Goal: Task Accomplishment & Management: Complete application form

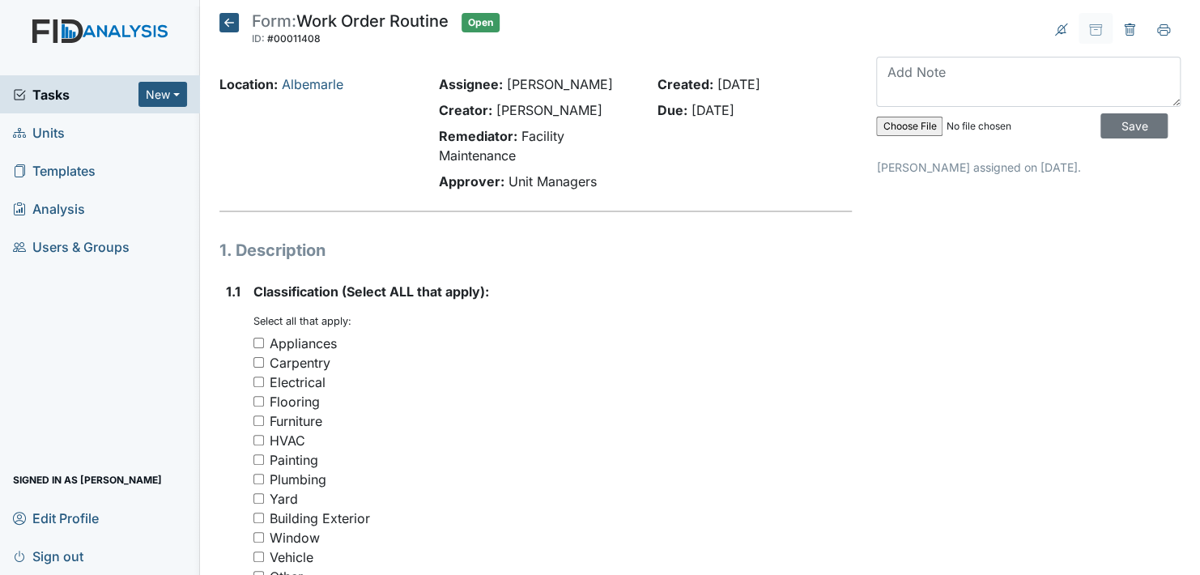
scroll to position [1166, 0]
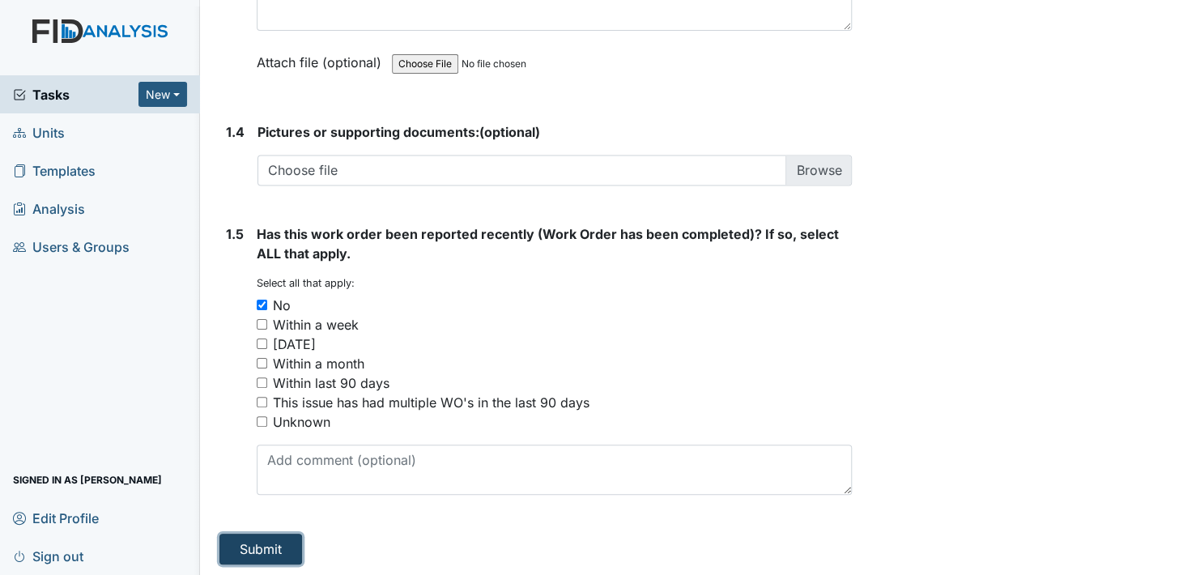
click at [266, 547] on button "Submit" at bounding box center [260, 549] width 83 height 31
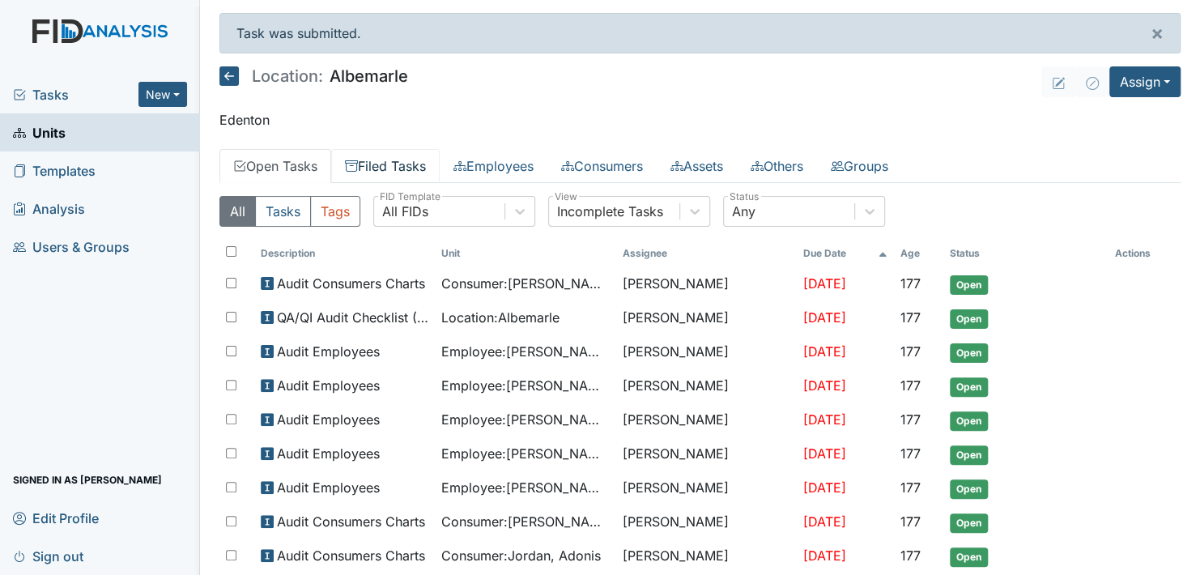
click at [402, 163] on link "Filed Tasks" at bounding box center [385, 166] width 109 height 34
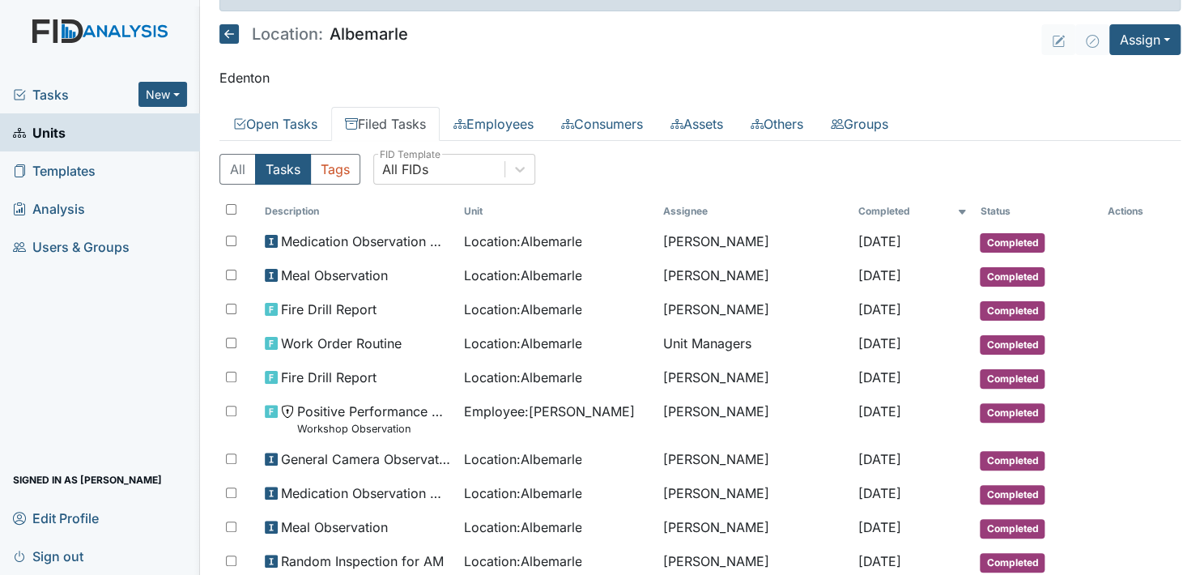
scroll to position [81, 0]
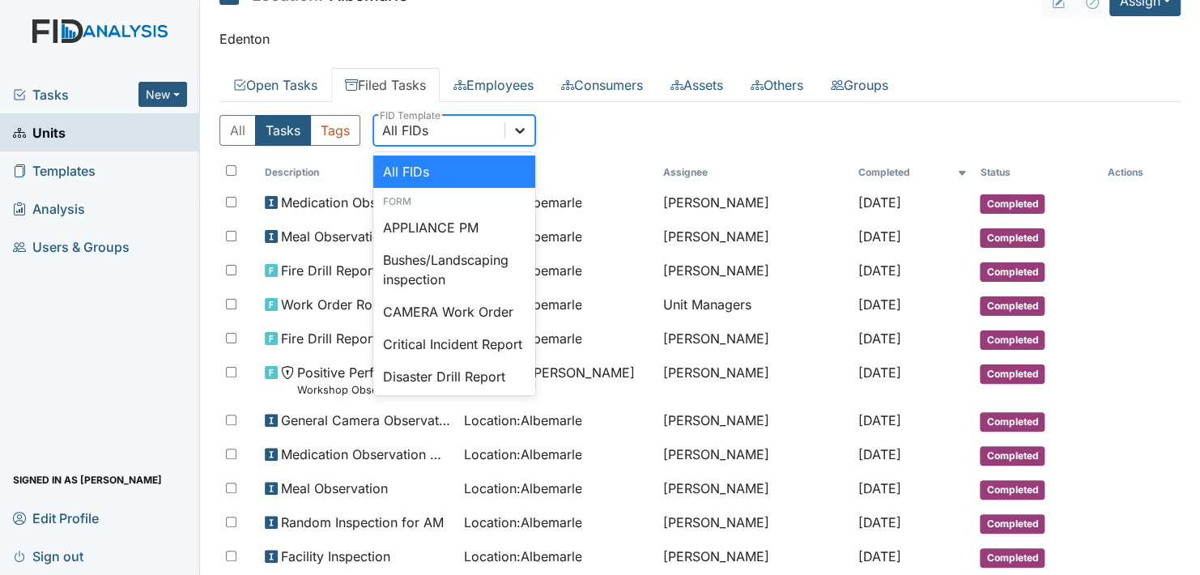
click at [517, 134] on icon at bounding box center [520, 130] width 16 height 16
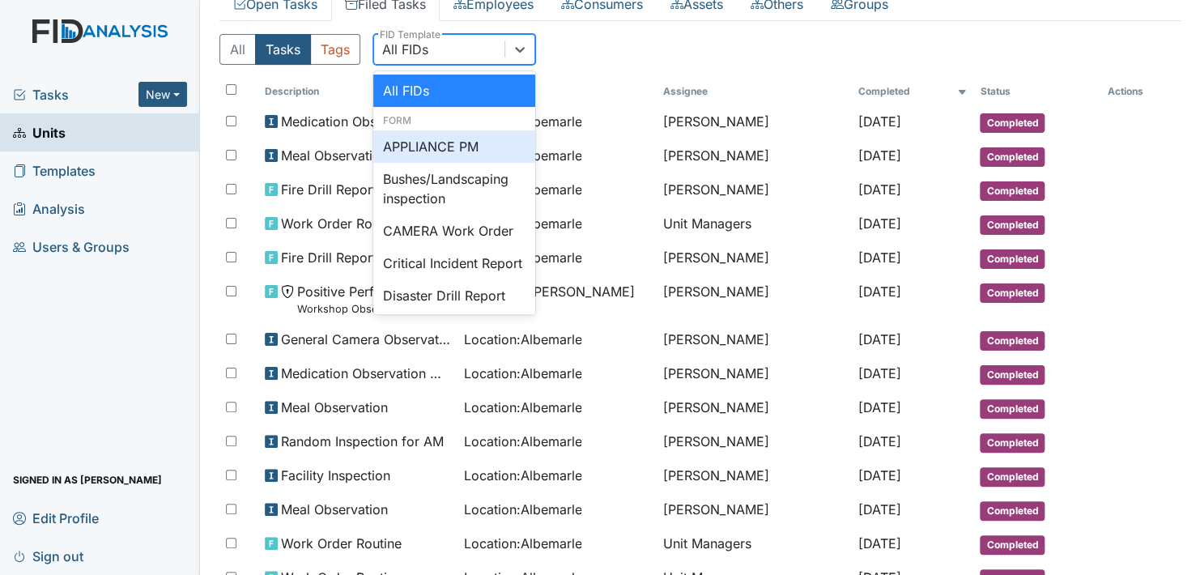
scroll to position [212, 0]
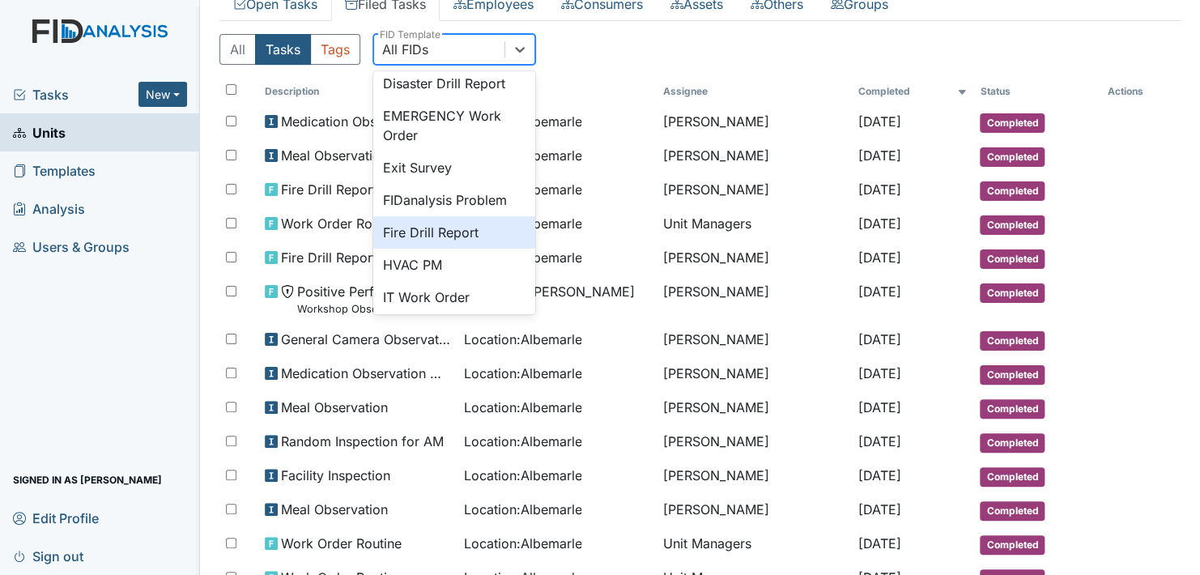
click at [496, 248] on div "Fire Drill Report" at bounding box center [454, 232] width 162 height 32
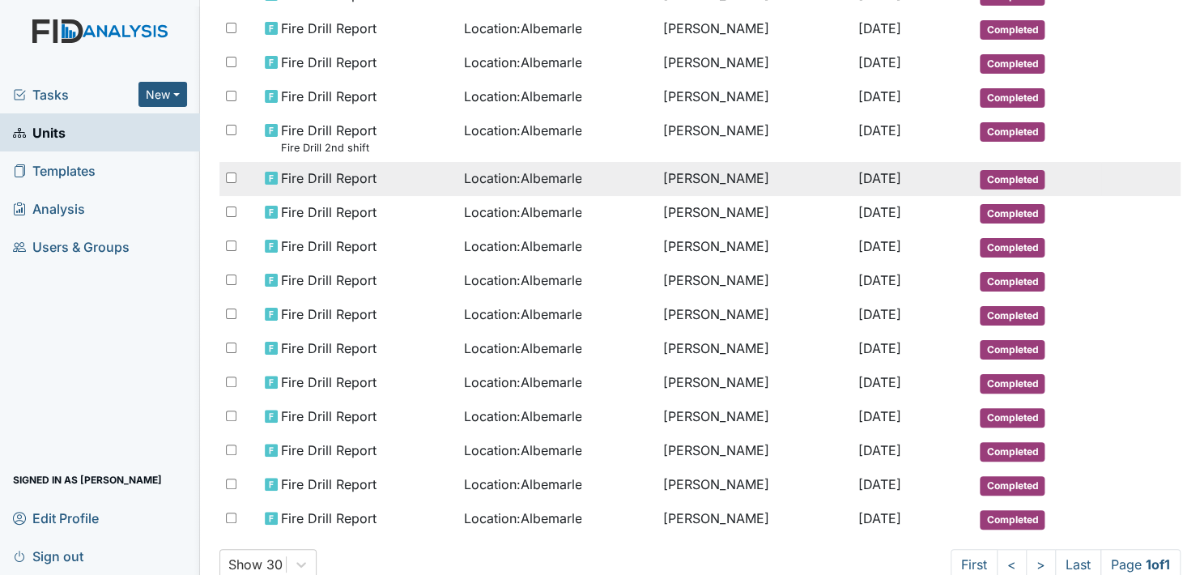
scroll to position [422, 0]
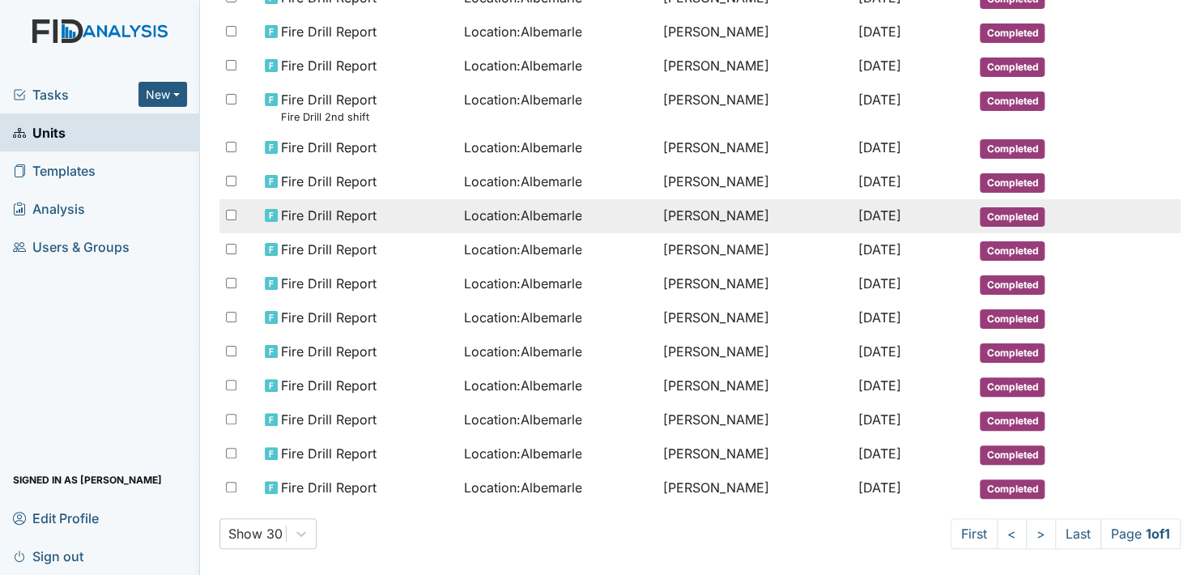
click at [276, 207] on div "Fire Drill Report" at bounding box center [358, 215] width 186 height 19
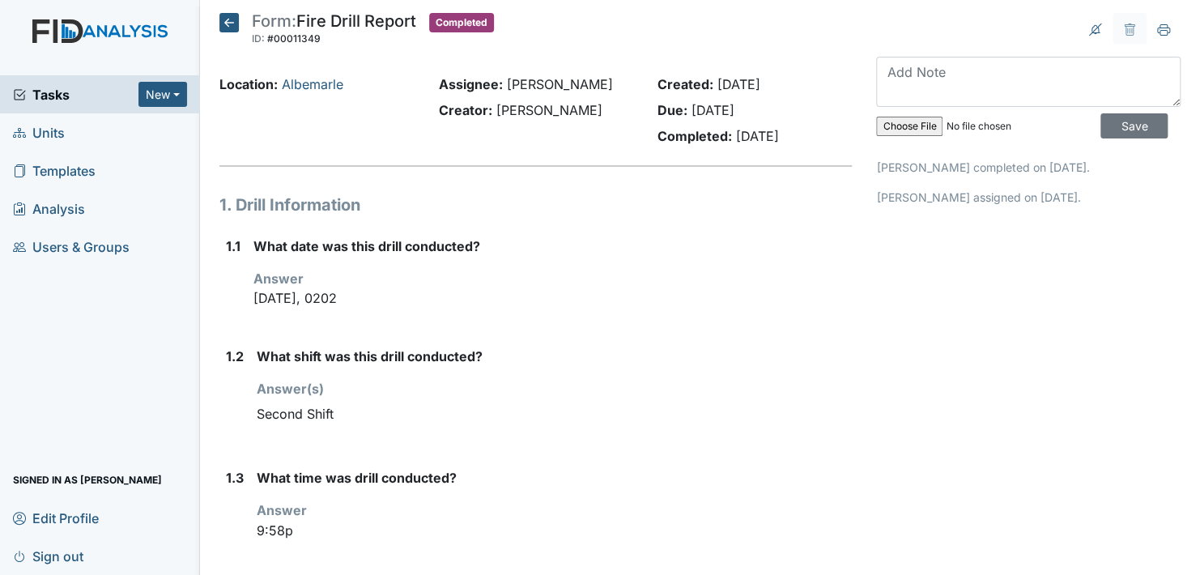
click at [236, 31] on icon at bounding box center [228, 22] width 19 height 19
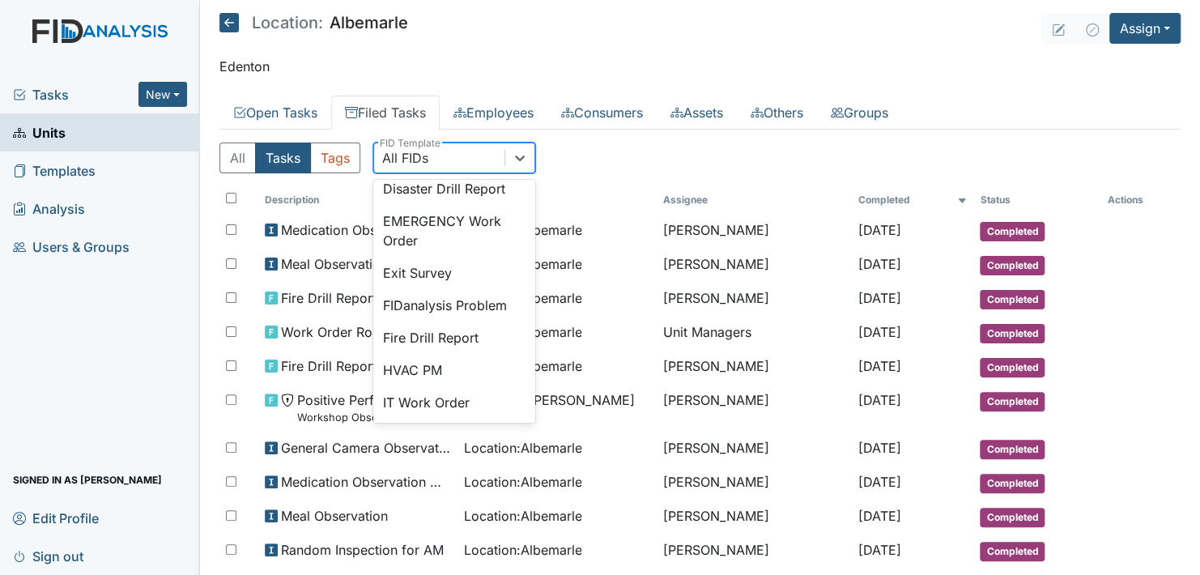
scroll to position [217, 0]
click at [453, 352] on div "Fire Drill Report" at bounding box center [454, 336] width 162 height 32
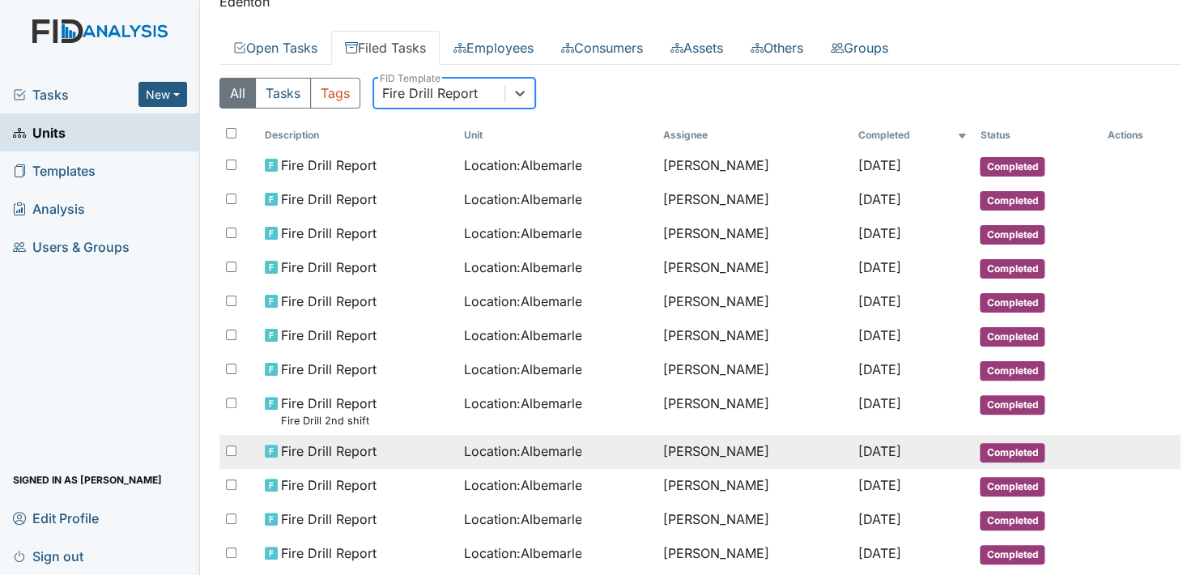
scroll to position [0, 0]
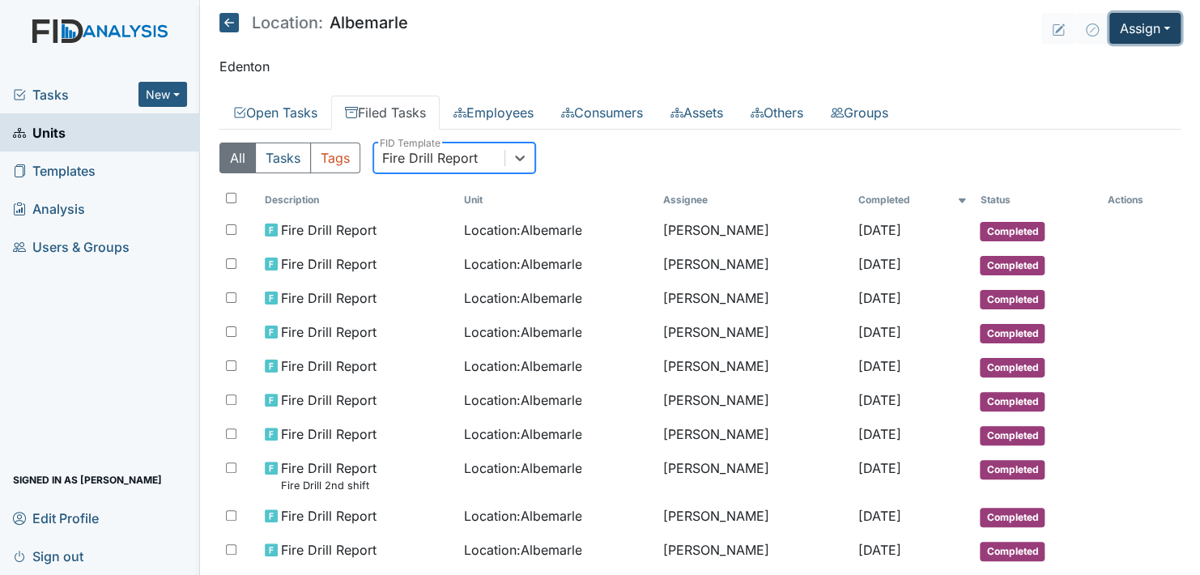
click at [1149, 28] on button "Assign" at bounding box center [1145, 28] width 71 height 31
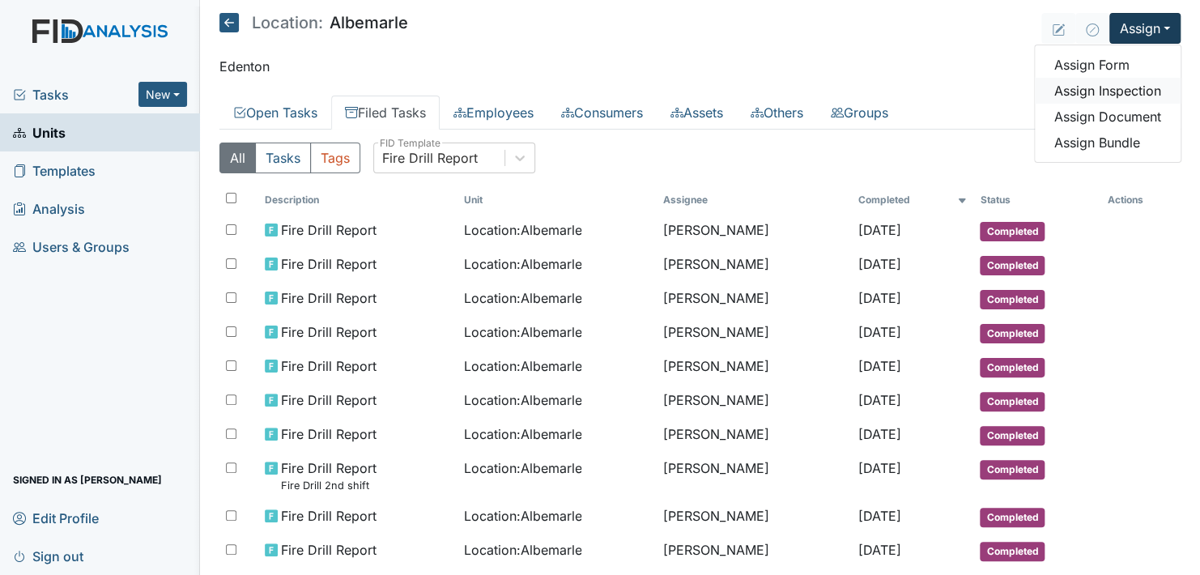
click at [1127, 102] on link "Assign Inspection" at bounding box center [1108, 91] width 146 height 26
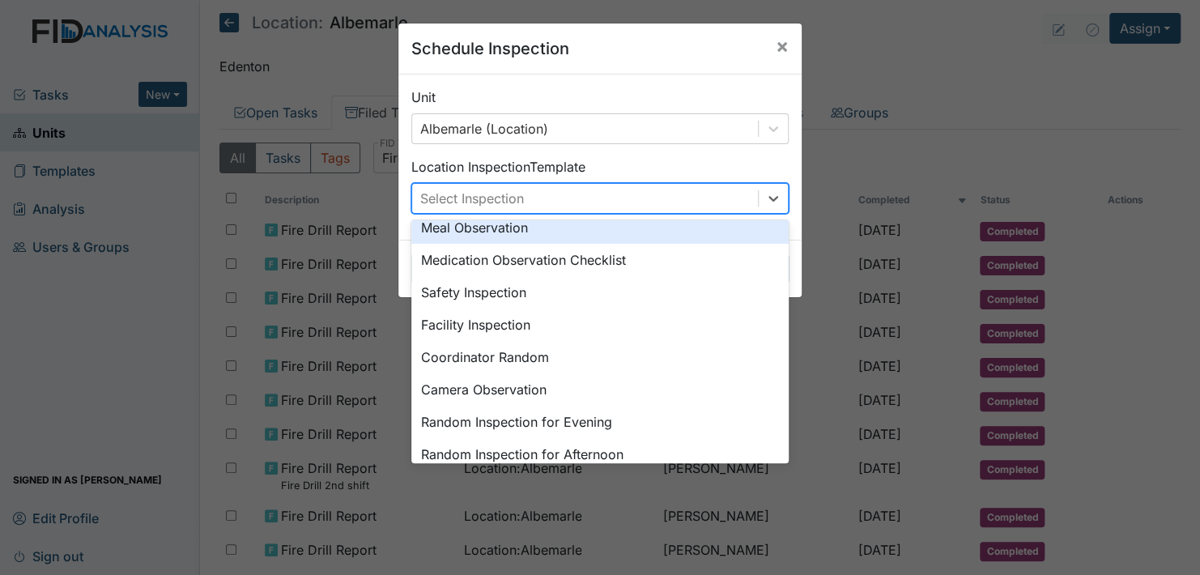
scroll to position [72, 0]
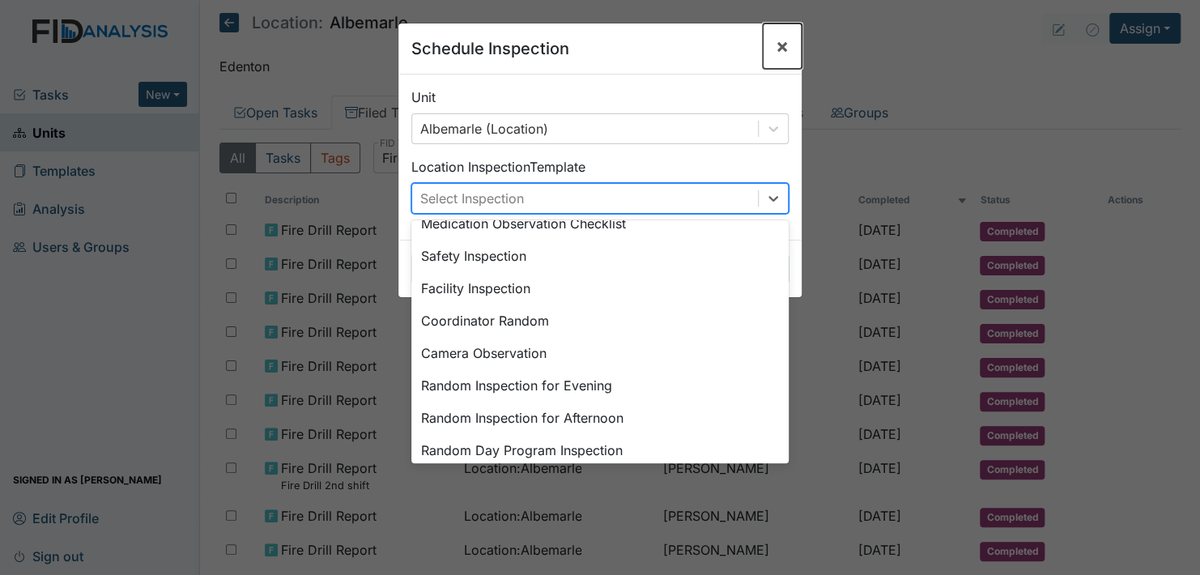
click at [768, 55] on button "×" at bounding box center [782, 45] width 39 height 45
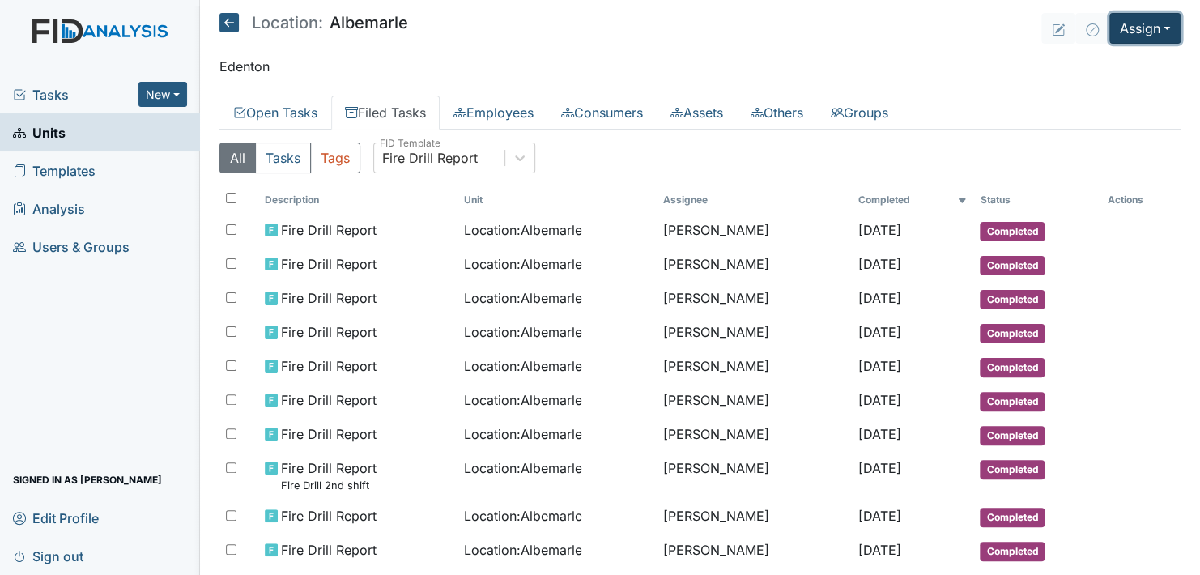
click at [1153, 27] on button "Assign" at bounding box center [1145, 28] width 71 height 31
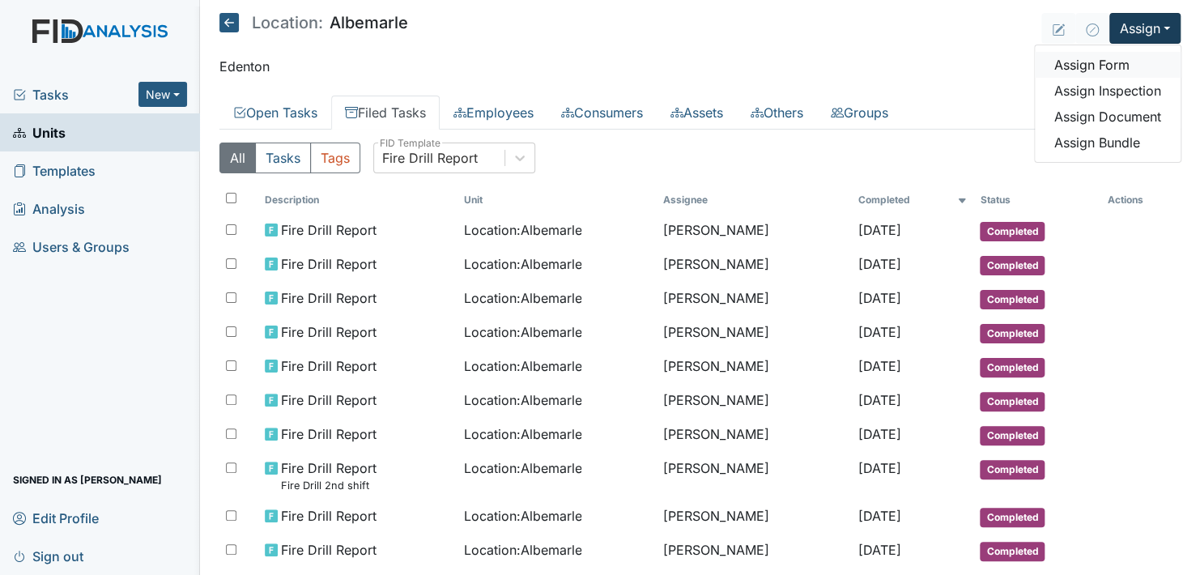
click at [1080, 68] on link "Assign Form" at bounding box center [1108, 65] width 146 height 26
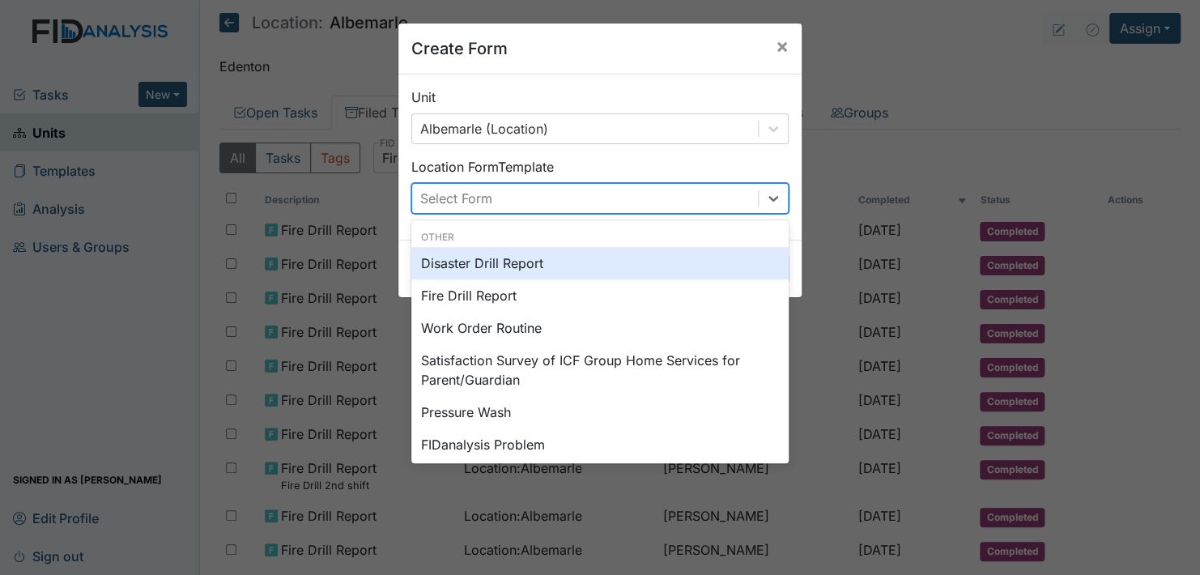
click at [522, 303] on div "Fire Drill Report" at bounding box center [599, 295] width 377 height 32
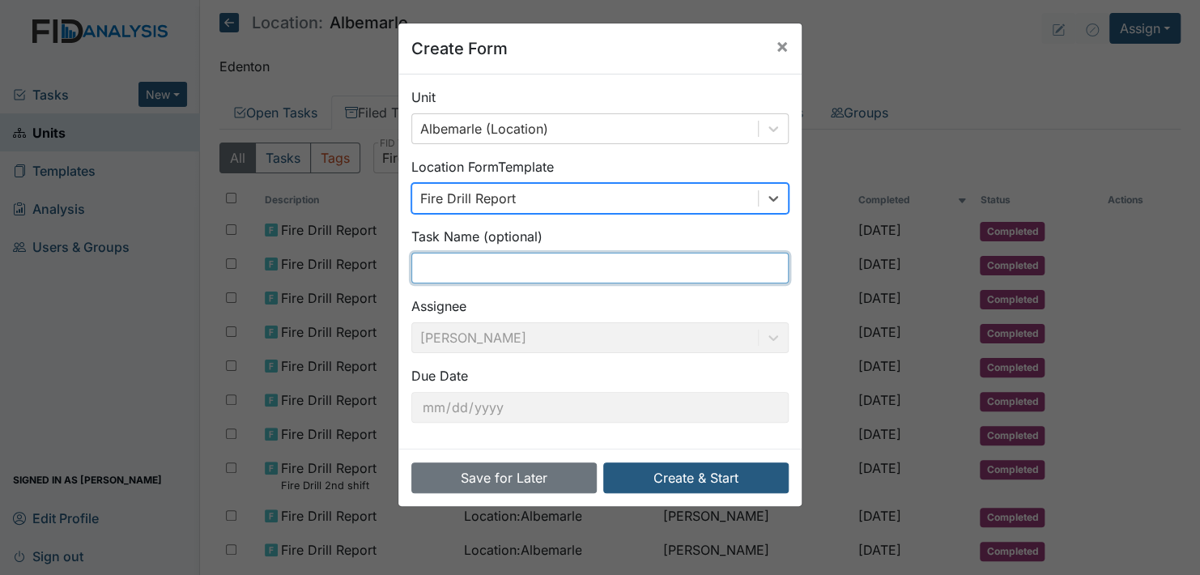
click at [428, 262] on input "text" at bounding box center [599, 268] width 377 height 31
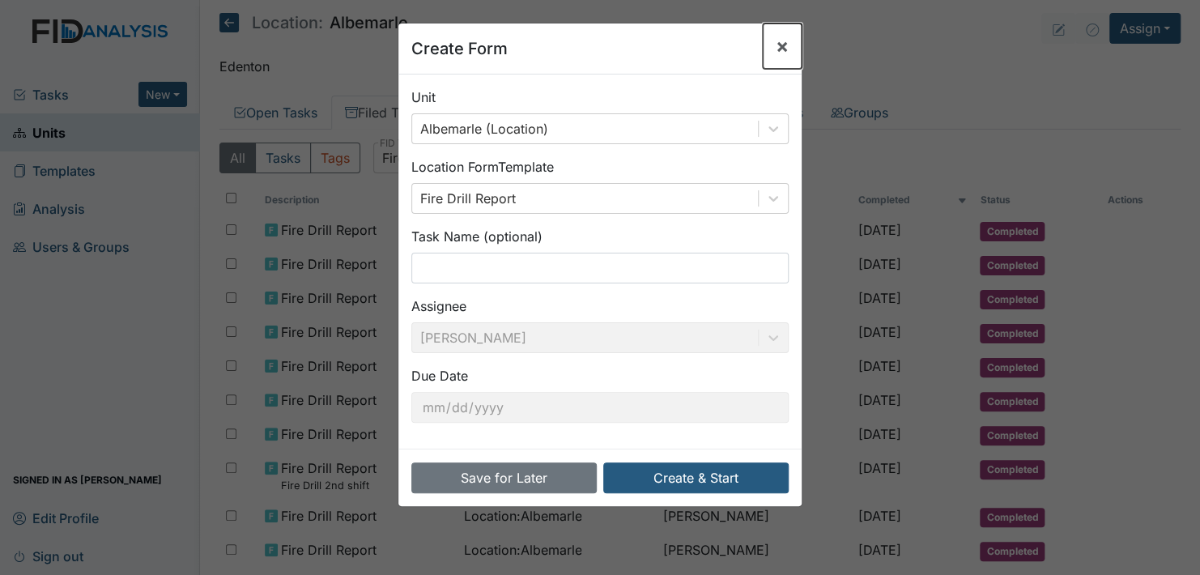
click at [794, 65] on button "×" at bounding box center [782, 45] width 39 height 45
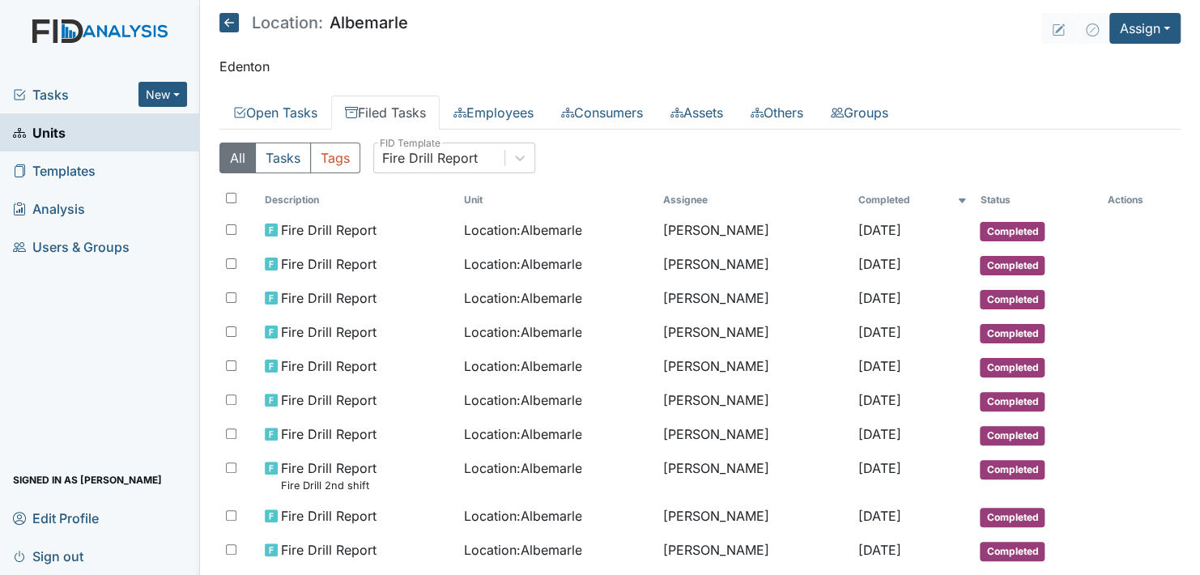
click at [229, 25] on icon at bounding box center [228, 22] width 19 height 19
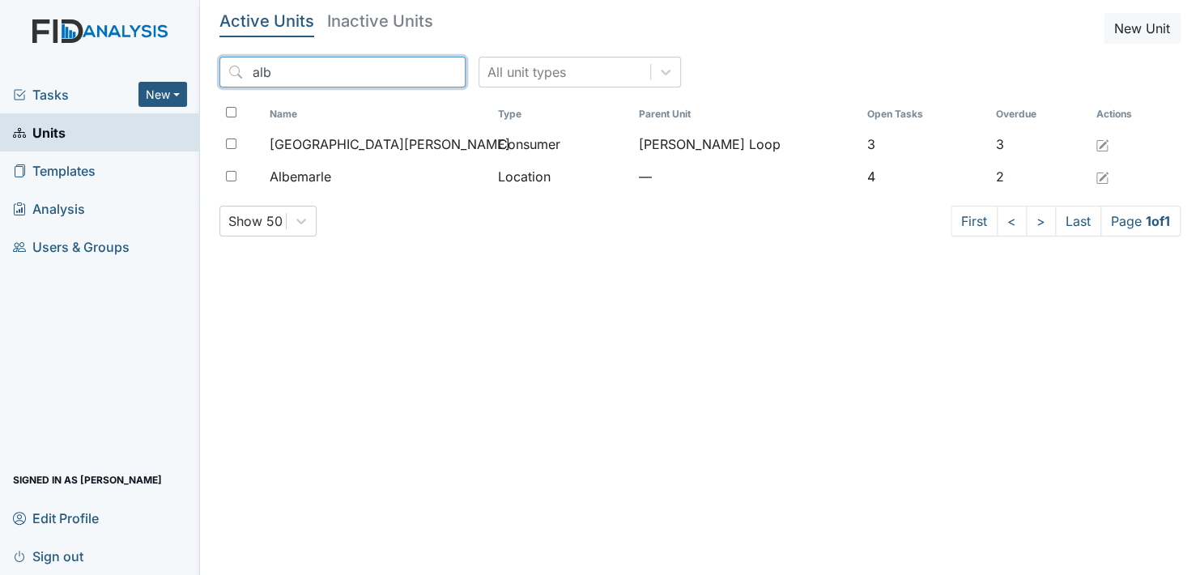
click at [381, 74] on input "alb" at bounding box center [342, 72] width 246 height 31
click at [416, 71] on input "alb" at bounding box center [342, 72] width 246 height 31
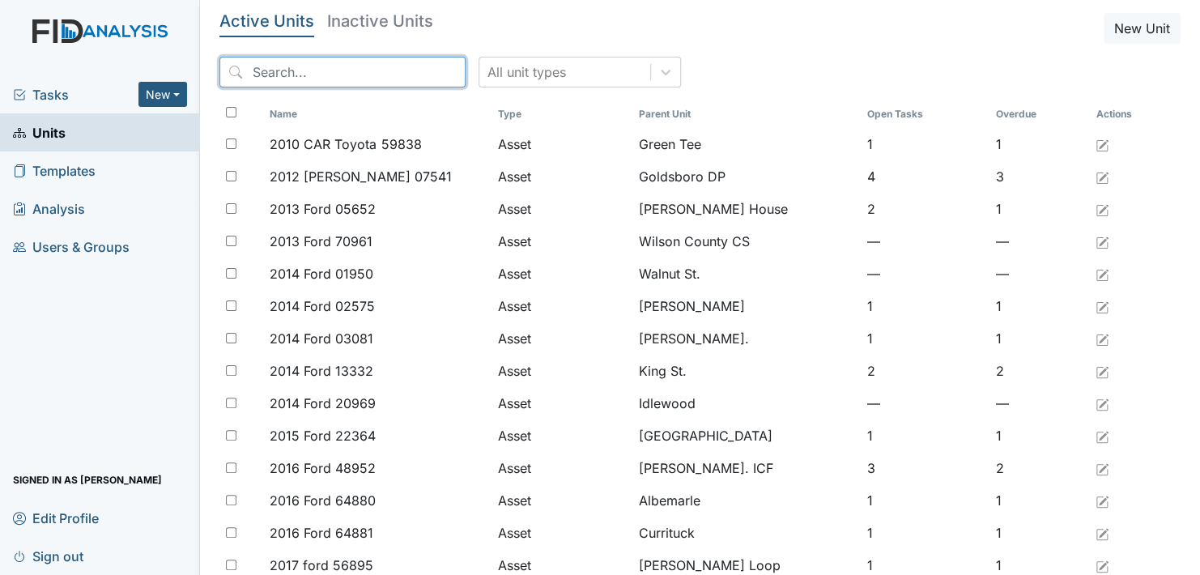
click at [277, 75] on input "search" at bounding box center [342, 72] width 246 height 31
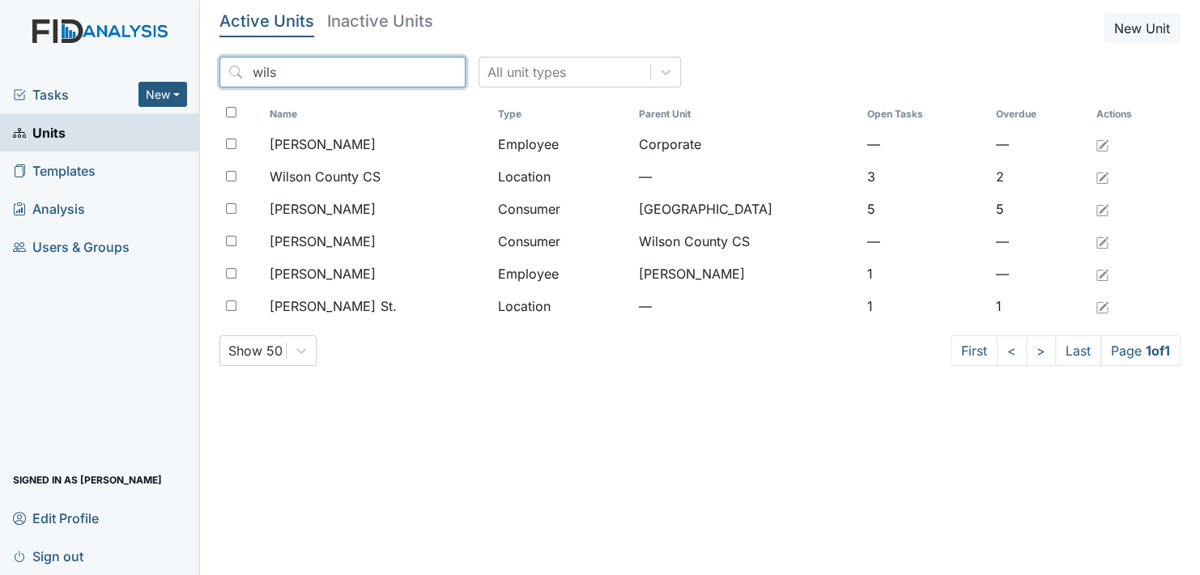
type input "wils"
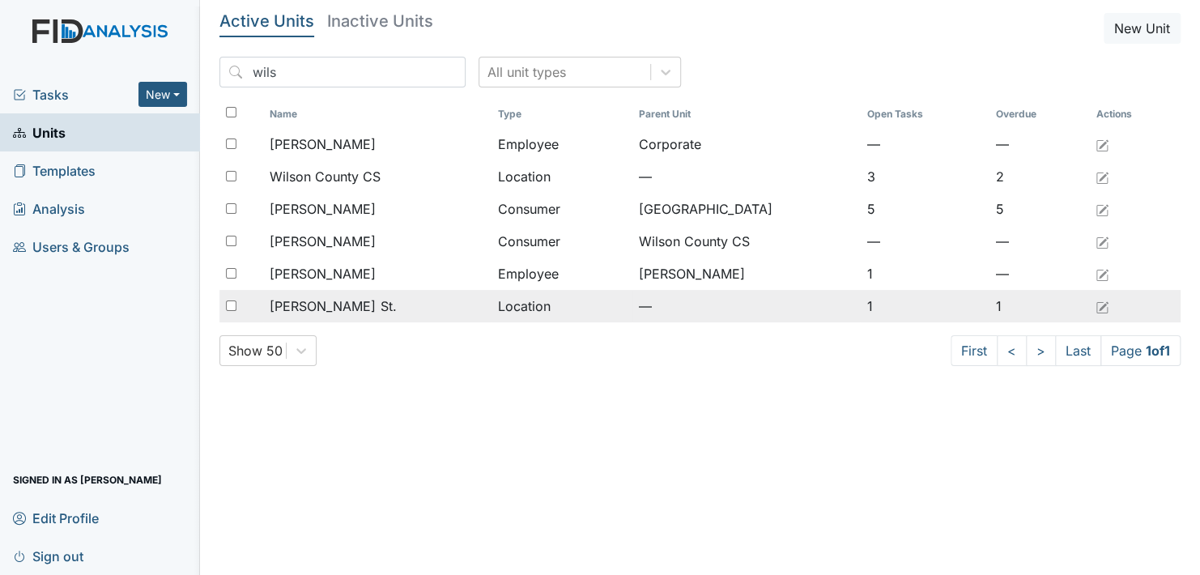
click at [326, 310] on span "[PERSON_NAME] St." at bounding box center [333, 305] width 126 height 19
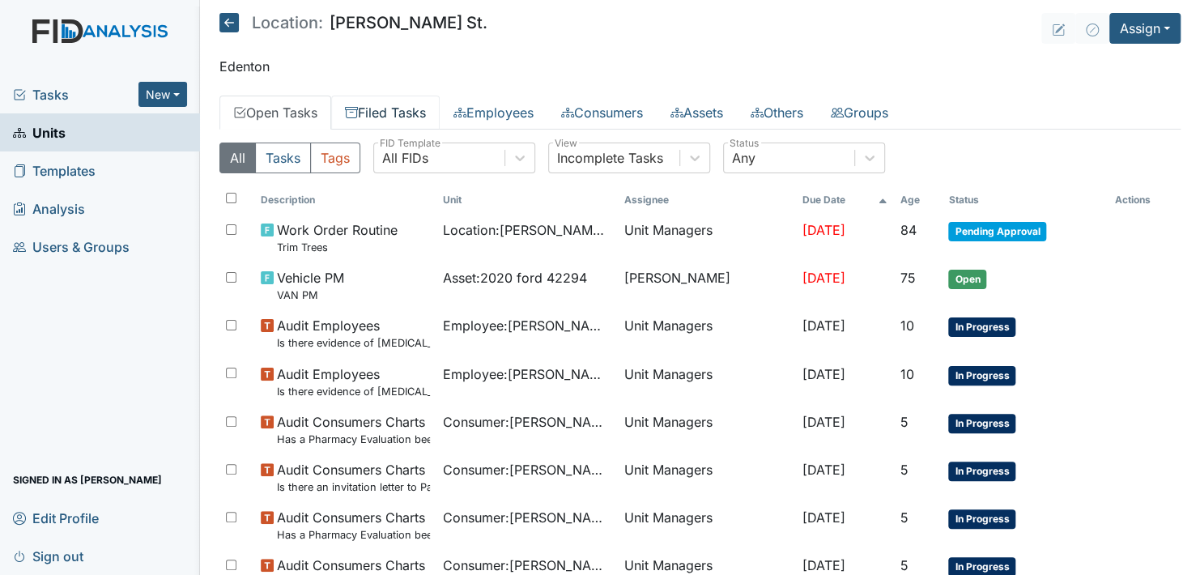
click at [408, 104] on link "Filed Tasks" at bounding box center [385, 113] width 109 height 34
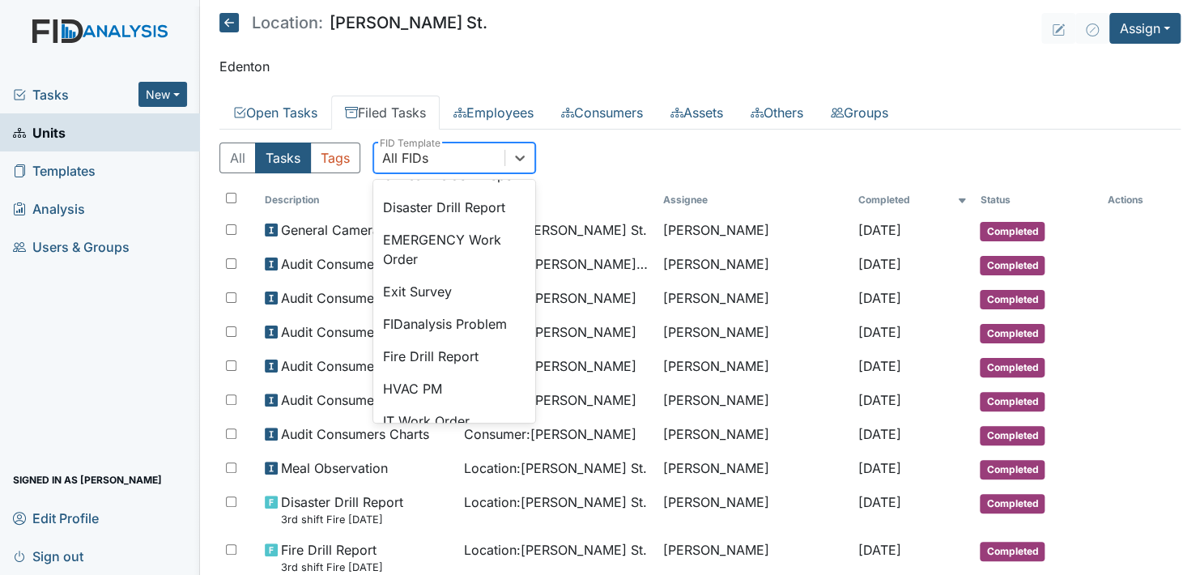
scroll to position [216, 0]
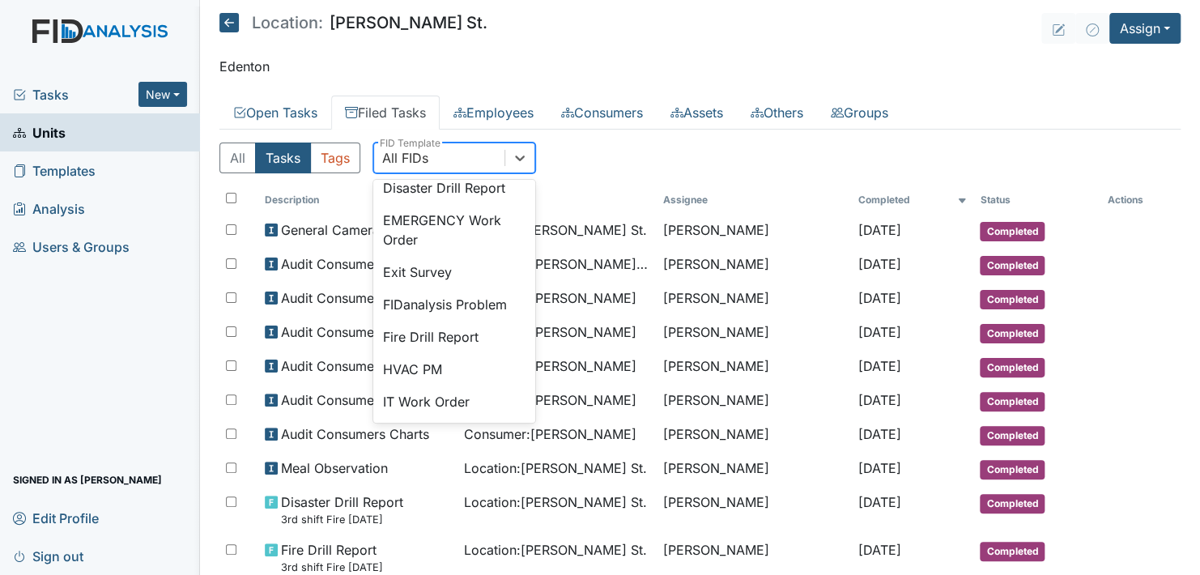
click at [464, 353] on div "Fire Drill Report" at bounding box center [454, 337] width 162 height 32
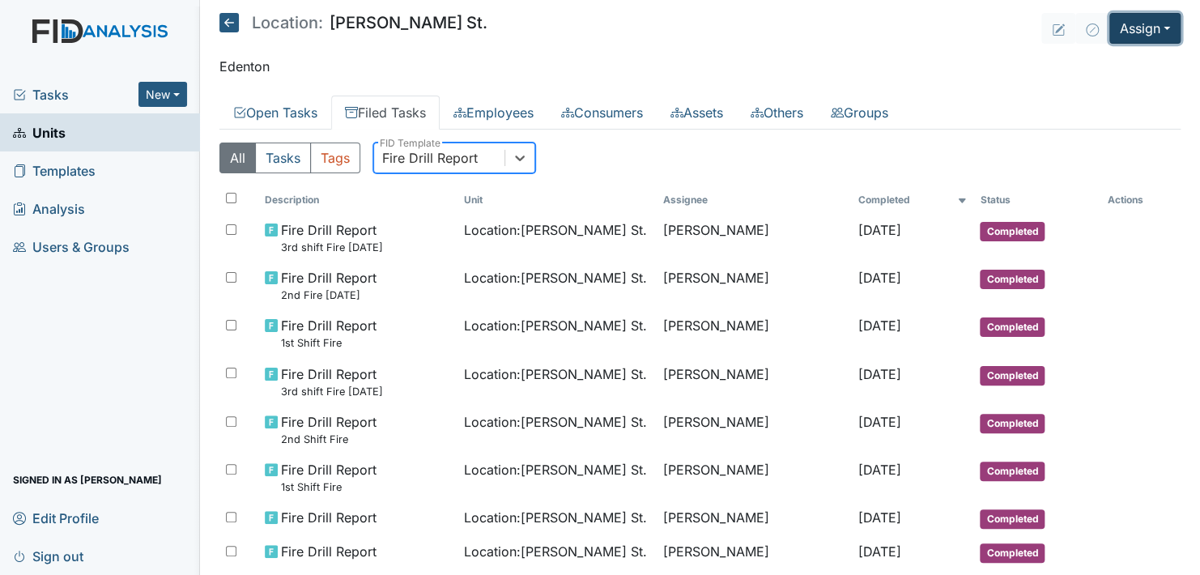
click at [1162, 39] on button "Assign" at bounding box center [1145, 28] width 71 height 31
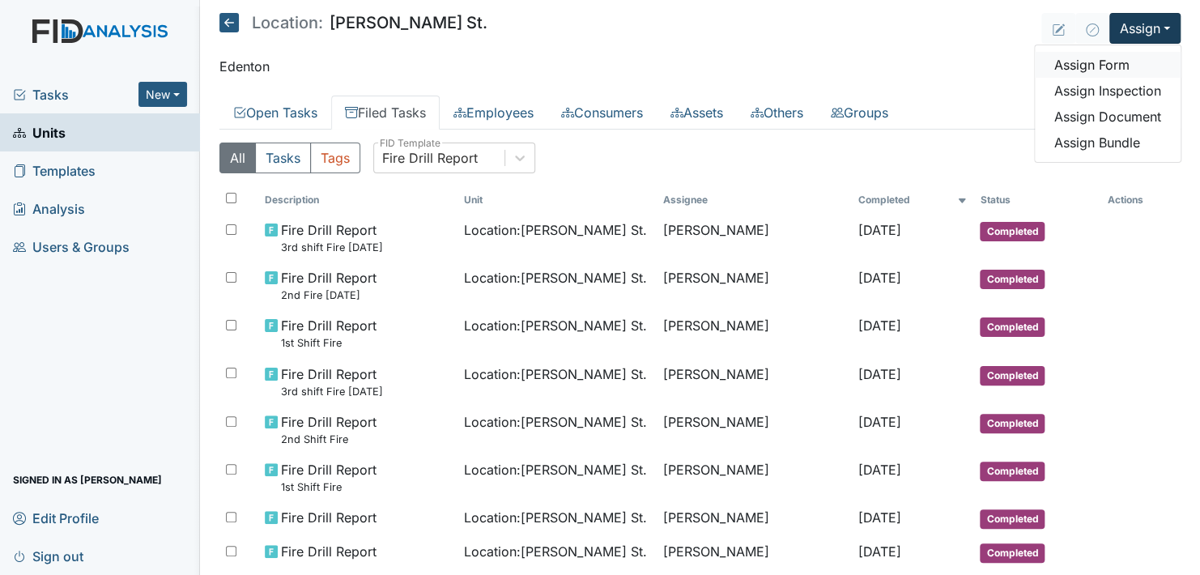
click at [1084, 70] on link "Assign Form" at bounding box center [1108, 65] width 146 height 26
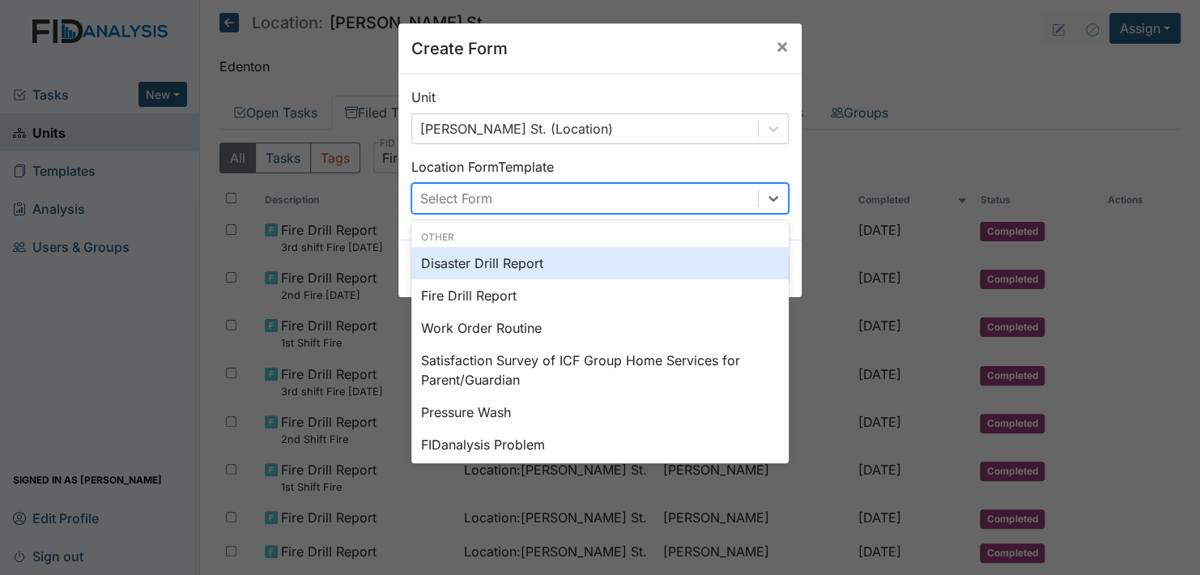
click at [508, 297] on div "Fire Drill Report" at bounding box center [599, 295] width 377 height 32
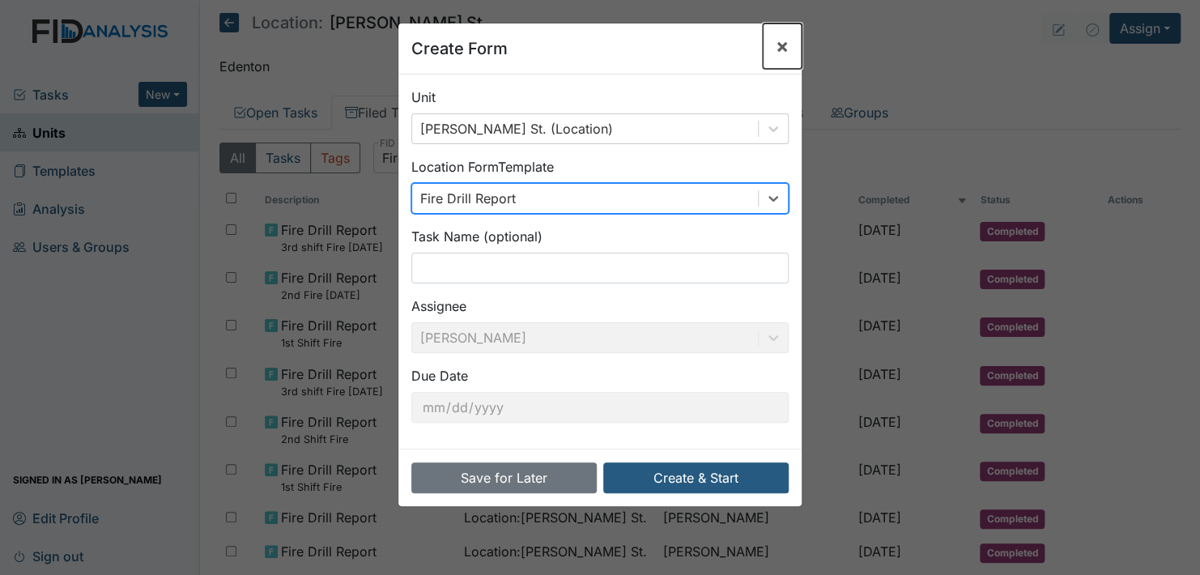
click at [793, 53] on button "×" at bounding box center [782, 45] width 39 height 45
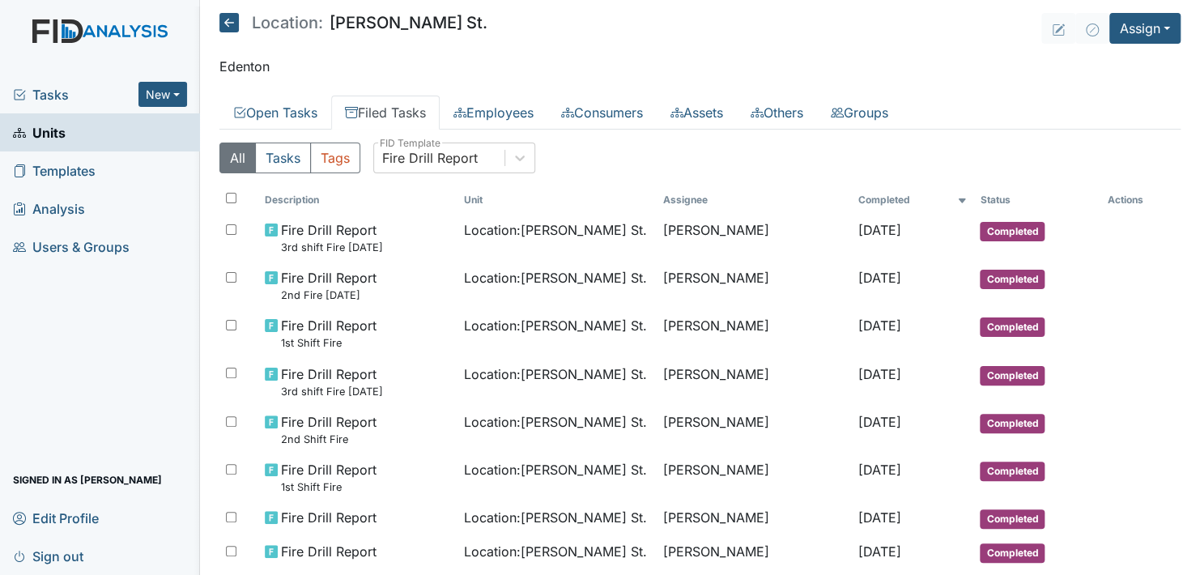
click at [237, 30] on icon at bounding box center [228, 22] width 19 height 19
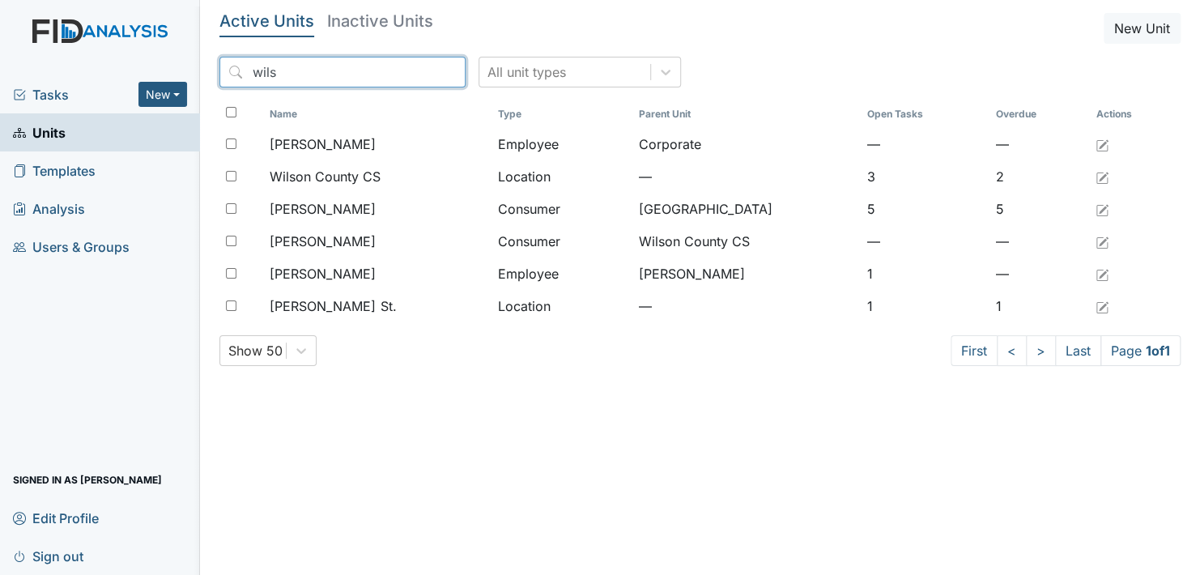
click at [390, 73] on input "wils" at bounding box center [342, 72] width 246 height 31
click at [416, 71] on input "wils" at bounding box center [342, 72] width 246 height 31
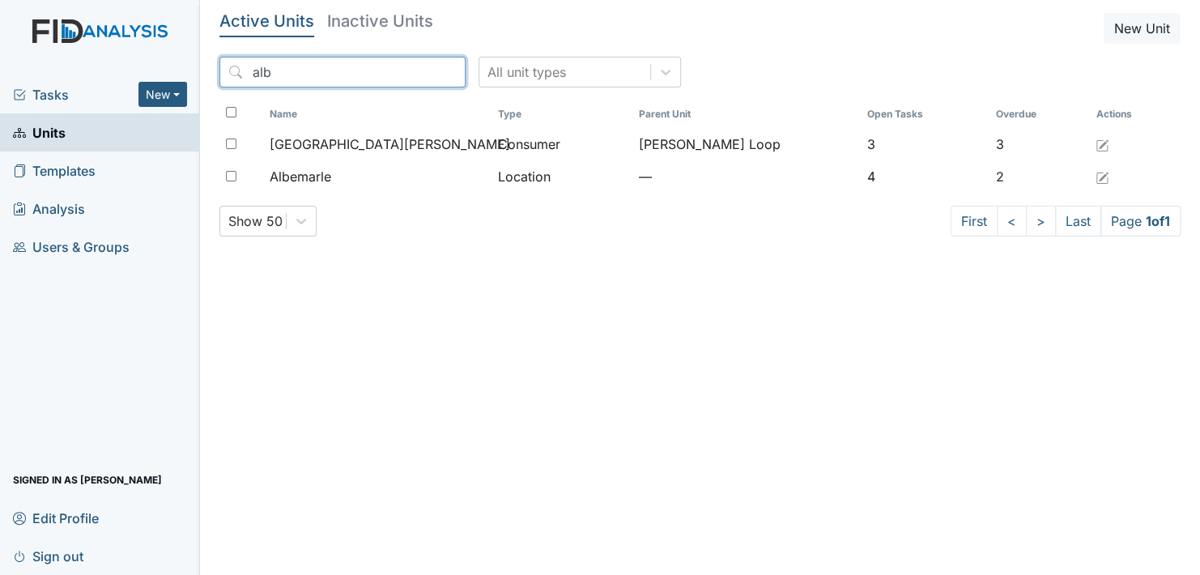
type input "alb"
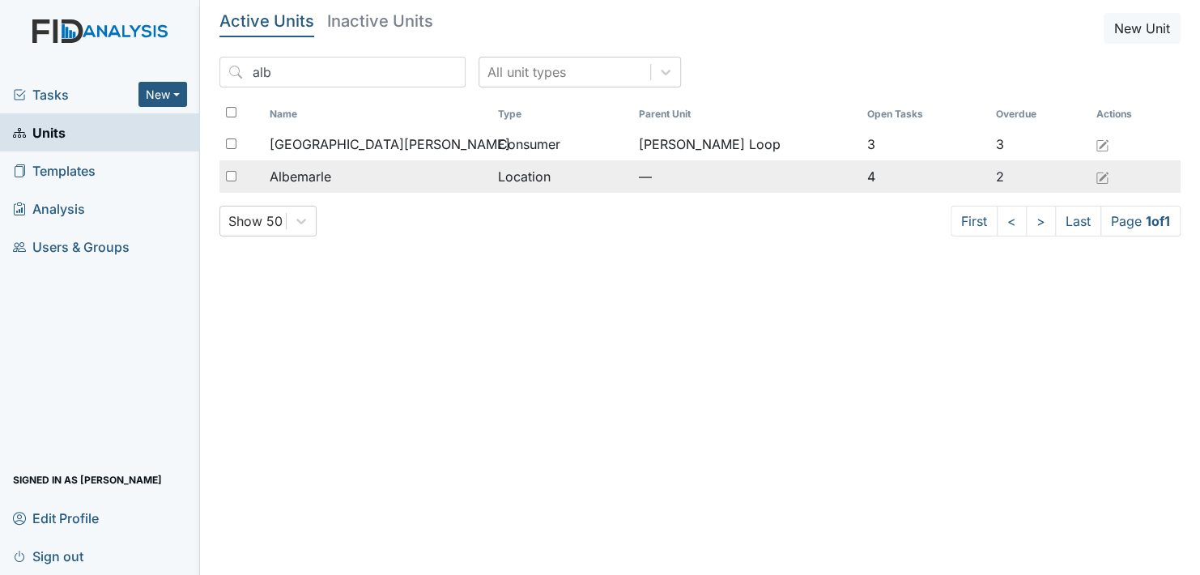
click at [321, 182] on span "Albemarle" at bounding box center [301, 176] width 62 height 19
